Goal: Transaction & Acquisition: Book appointment/travel/reservation

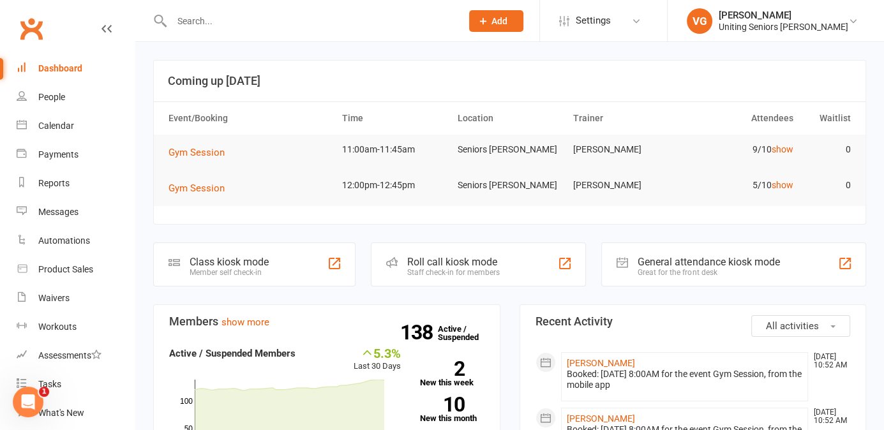
click at [190, 17] on input "text" at bounding box center [310, 21] width 285 height 18
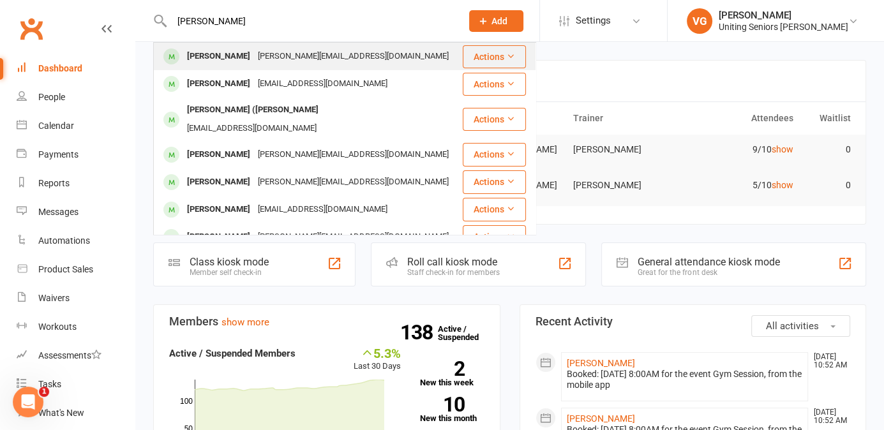
type input "[PERSON_NAME]"
click at [214, 55] on div "[PERSON_NAME]" at bounding box center [218, 56] width 71 height 19
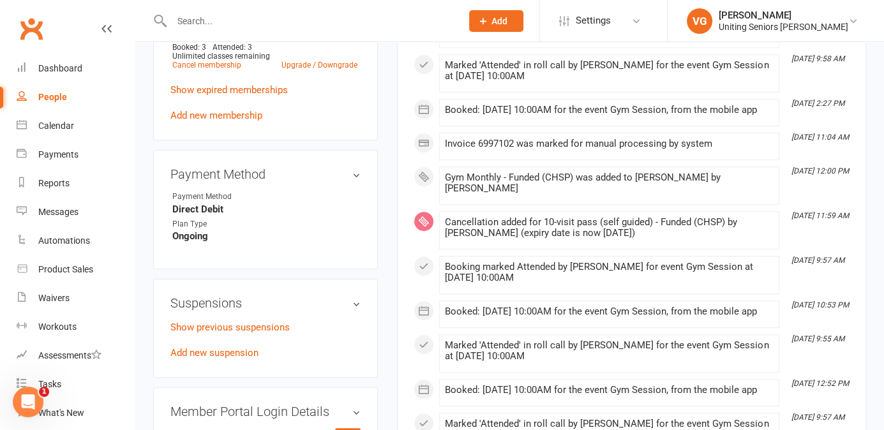
scroll to position [732, 0]
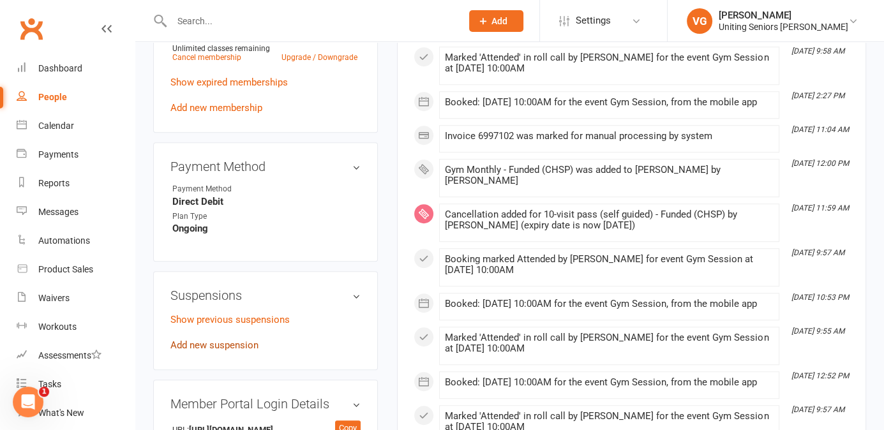
click at [226, 339] on link "Add new suspension" at bounding box center [214, 344] width 88 height 11
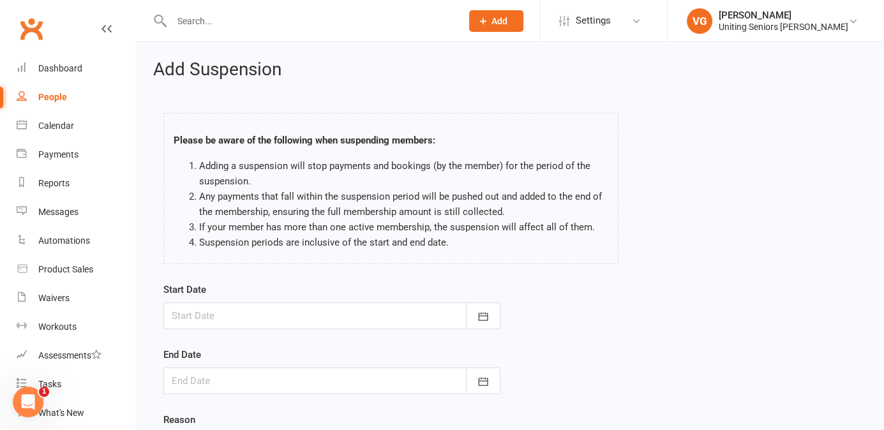
scroll to position [129, 0]
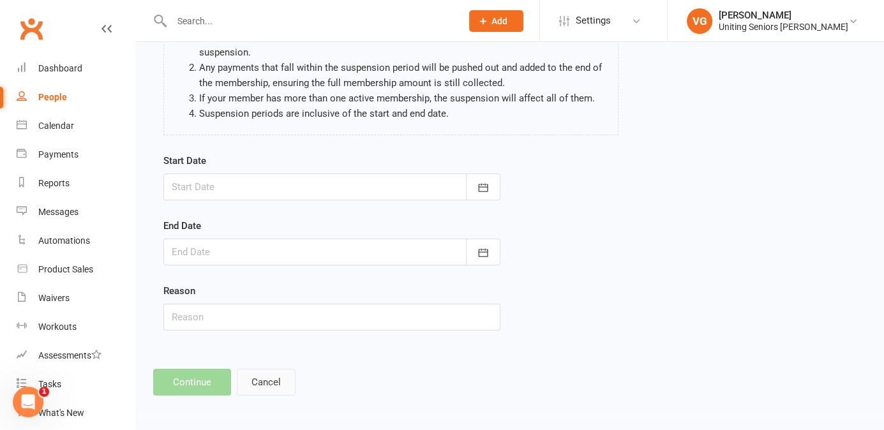
click at [272, 380] on button "Cancel" at bounding box center [266, 382] width 59 height 27
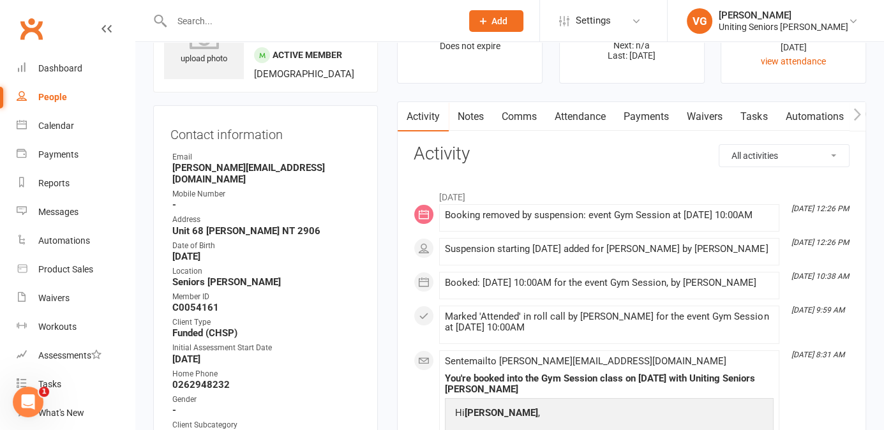
scroll to position [69, 0]
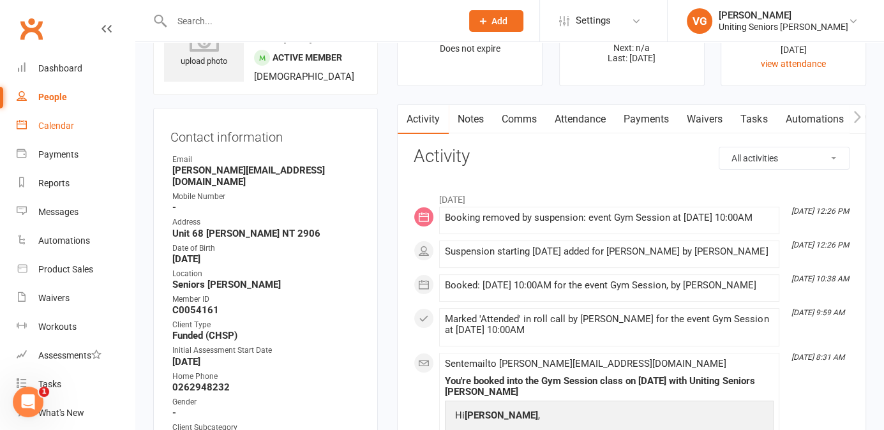
click at [50, 131] on div "Calendar" at bounding box center [56, 126] width 36 height 10
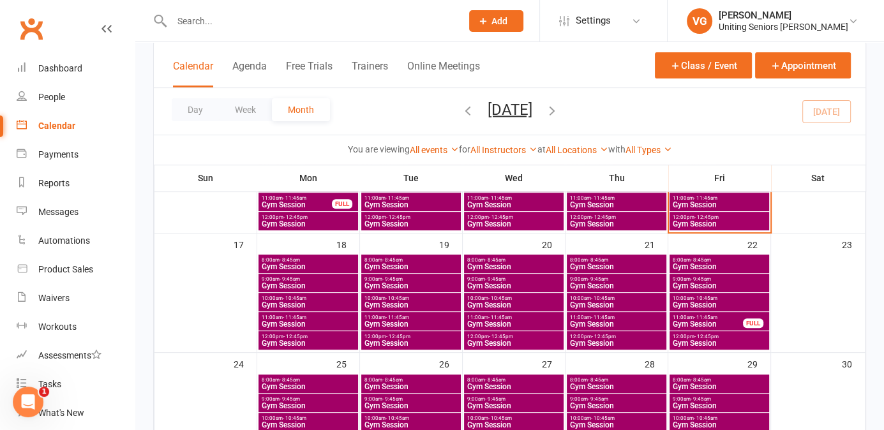
scroll to position [398, 0]
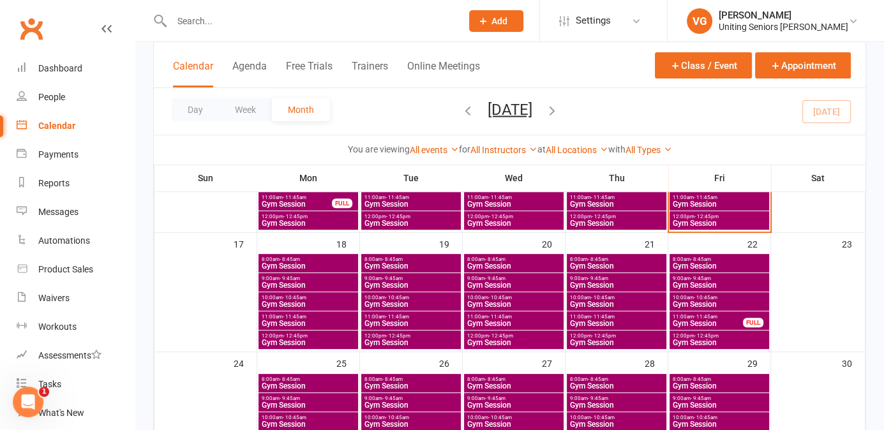
click at [309, 299] on span "10:00am - 10:45am" at bounding box center [308, 298] width 94 height 6
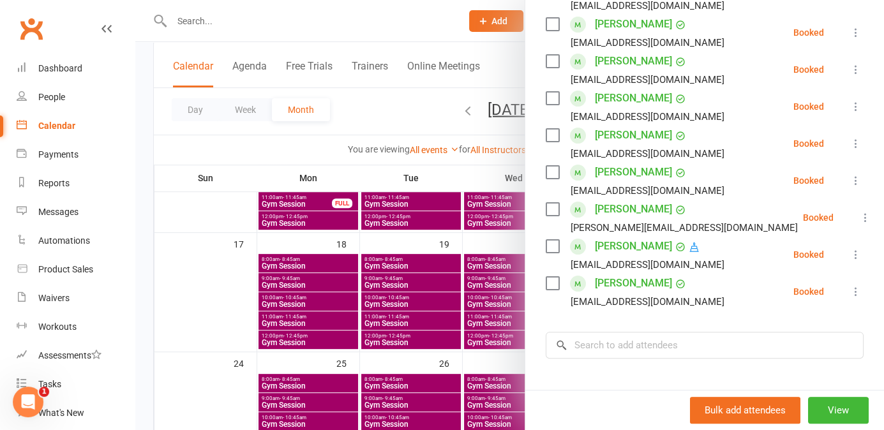
scroll to position [263, 0]
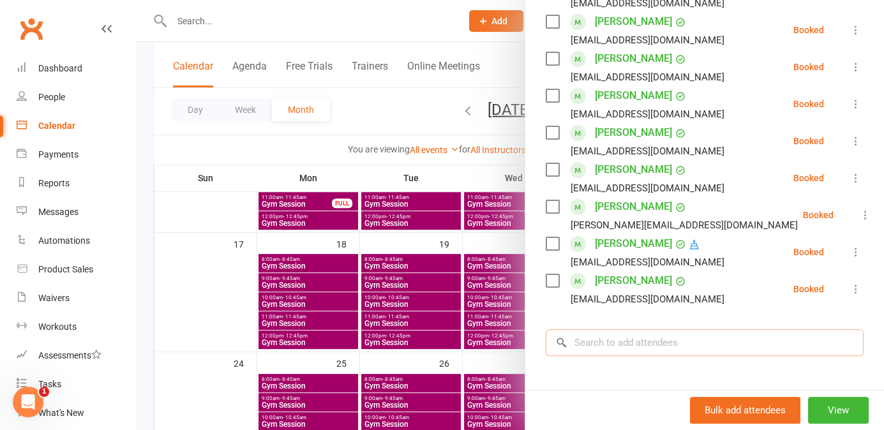
click at [613, 356] on input "search" at bounding box center [705, 342] width 318 height 27
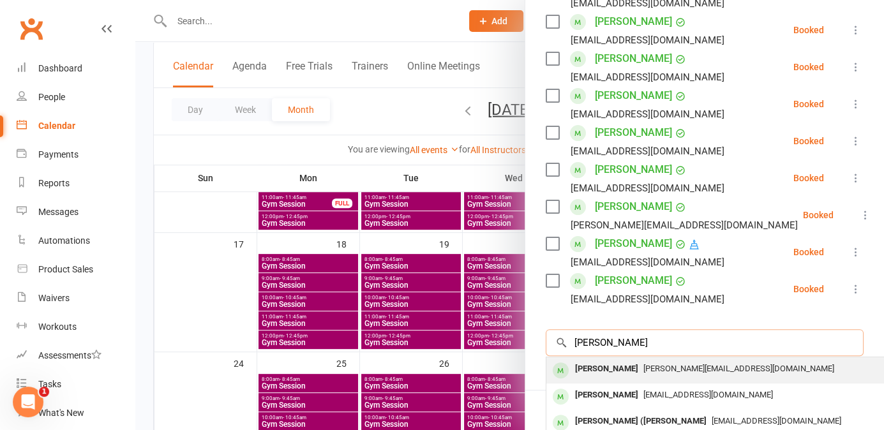
type input "[PERSON_NAME]"
click at [618, 378] on div "[PERSON_NAME][EMAIL_ADDRESS][DOMAIN_NAME]" at bounding box center [736, 369] width 371 height 19
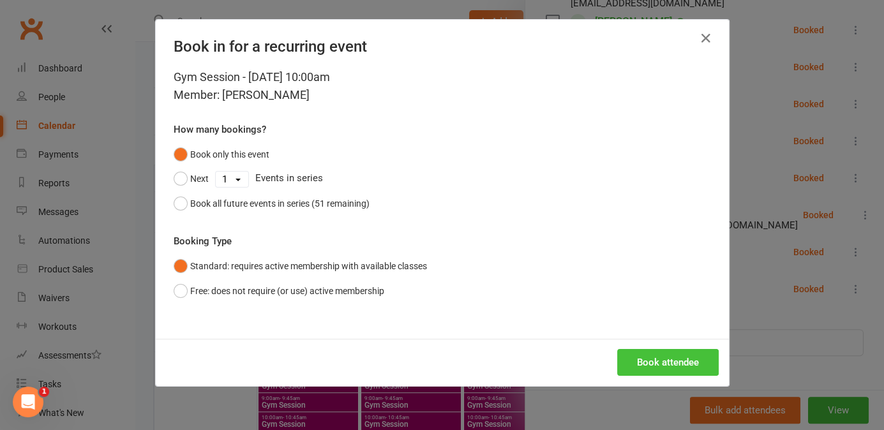
click at [669, 368] on button "Book attendee" at bounding box center [667, 362] width 101 height 27
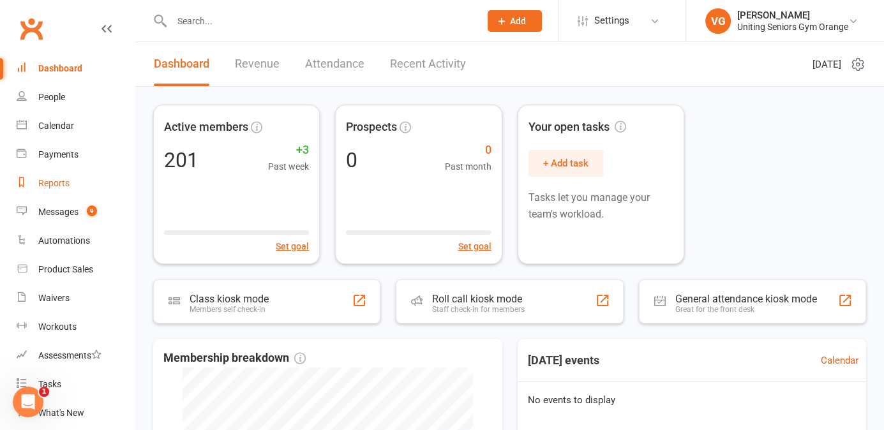
click at [56, 181] on div "Reports" at bounding box center [53, 183] width 31 height 10
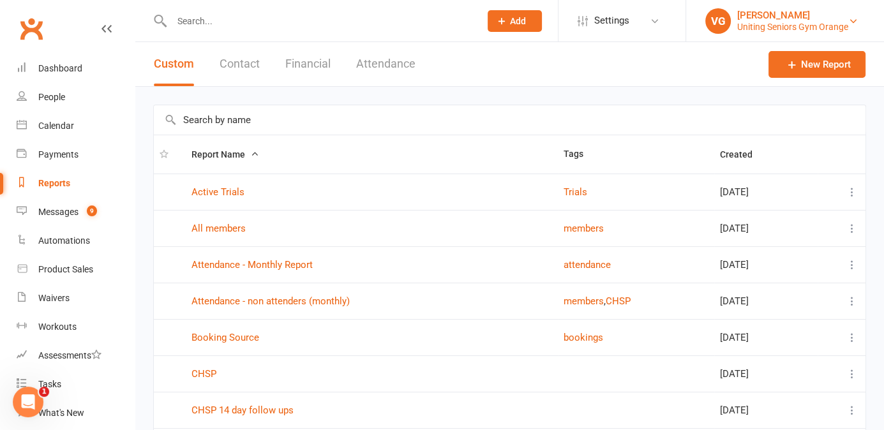
click at [830, 17] on div "[PERSON_NAME]" at bounding box center [792, 15] width 111 height 11
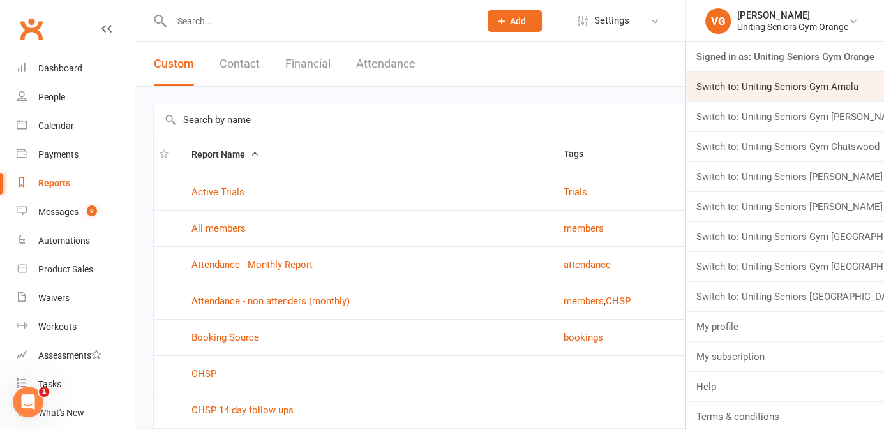
click at [748, 91] on link "Switch to: Uniting Seniors Gym Amala" at bounding box center [785, 86] width 198 height 29
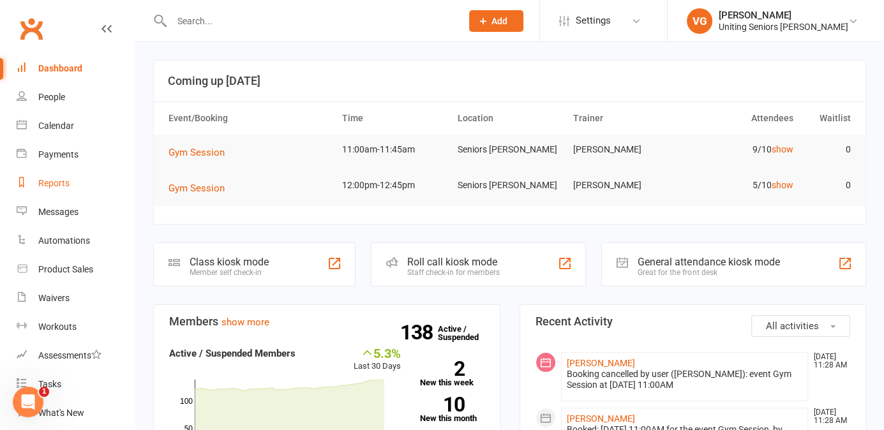
click at [48, 180] on div "Reports" at bounding box center [53, 183] width 31 height 10
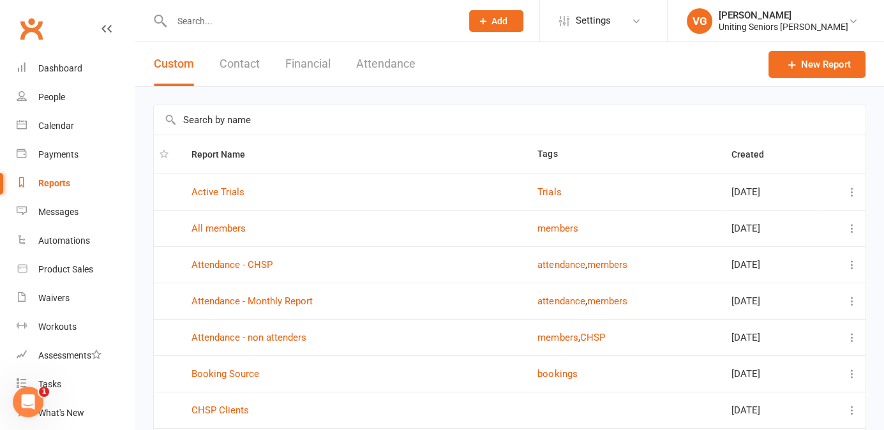
click at [191, 22] on input "text" at bounding box center [310, 21] width 285 height 18
click at [209, 117] on input "text" at bounding box center [509, 119] width 711 height 29
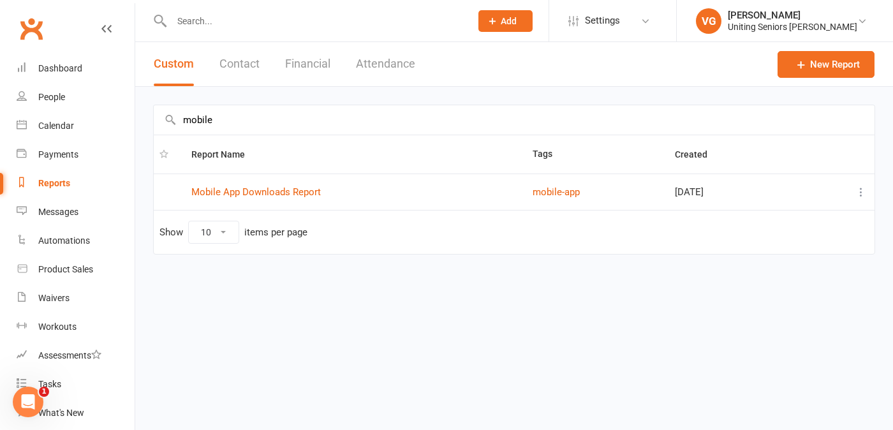
type input "mobile"
click at [269, 182] on td "Mobile App Downloads Report" at bounding box center [356, 192] width 341 height 36
click at [271, 192] on link "Mobile App Downloads Report" at bounding box center [256, 191] width 130 height 11
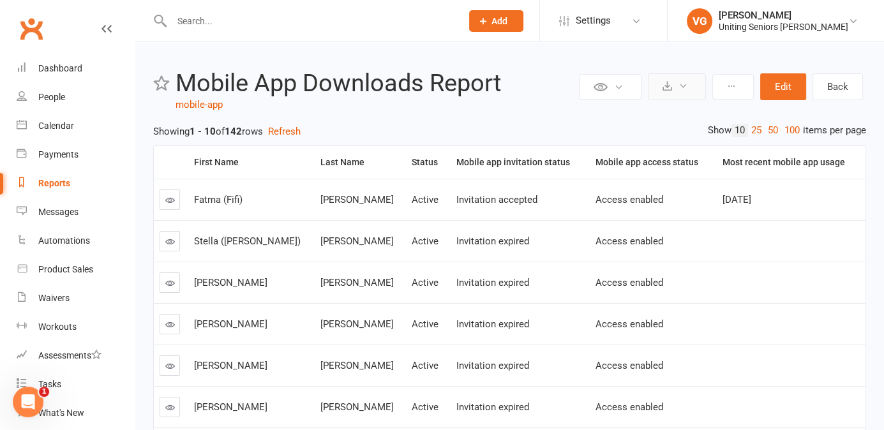
click at [681, 89] on icon at bounding box center [683, 86] width 10 height 10
click at [626, 119] on link "Export to CSV" at bounding box center [638, 118] width 134 height 26
